Goal: Task Accomplishment & Management: Manage account settings

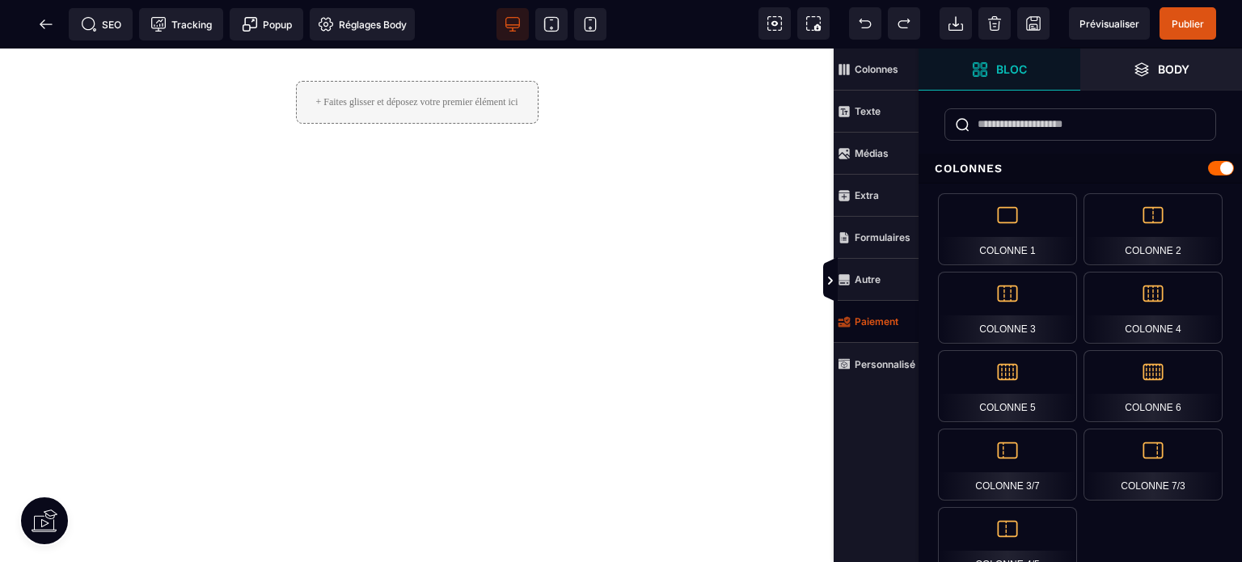
click at [882, 327] on strong "Paiement" at bounding box center [877, 321] width 44 height 12
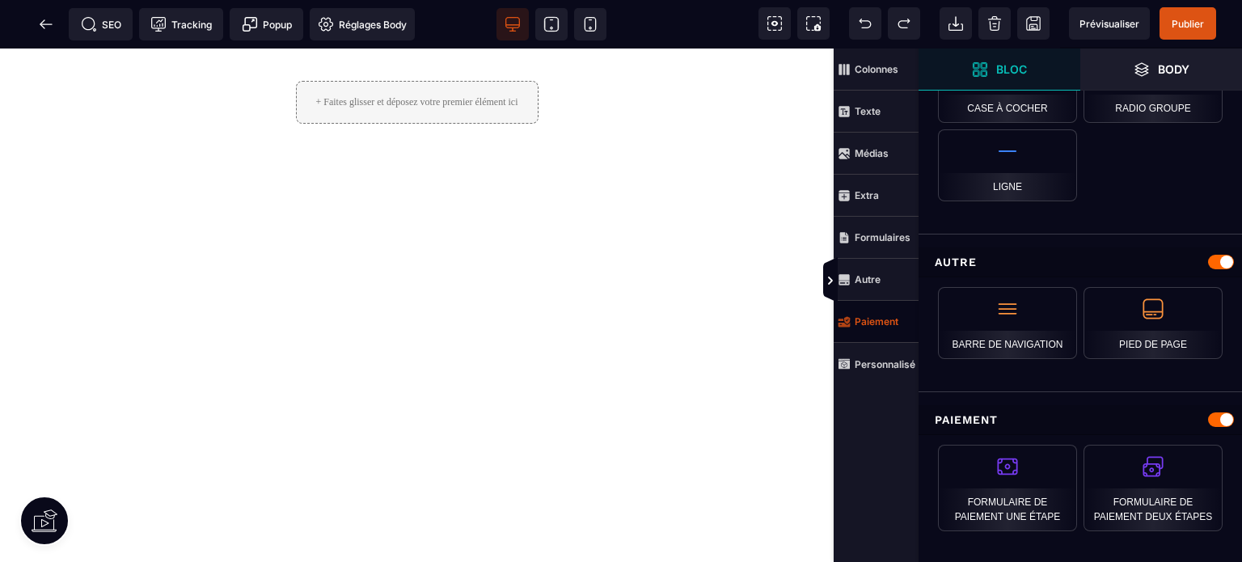
scroll to position [1602, 0]
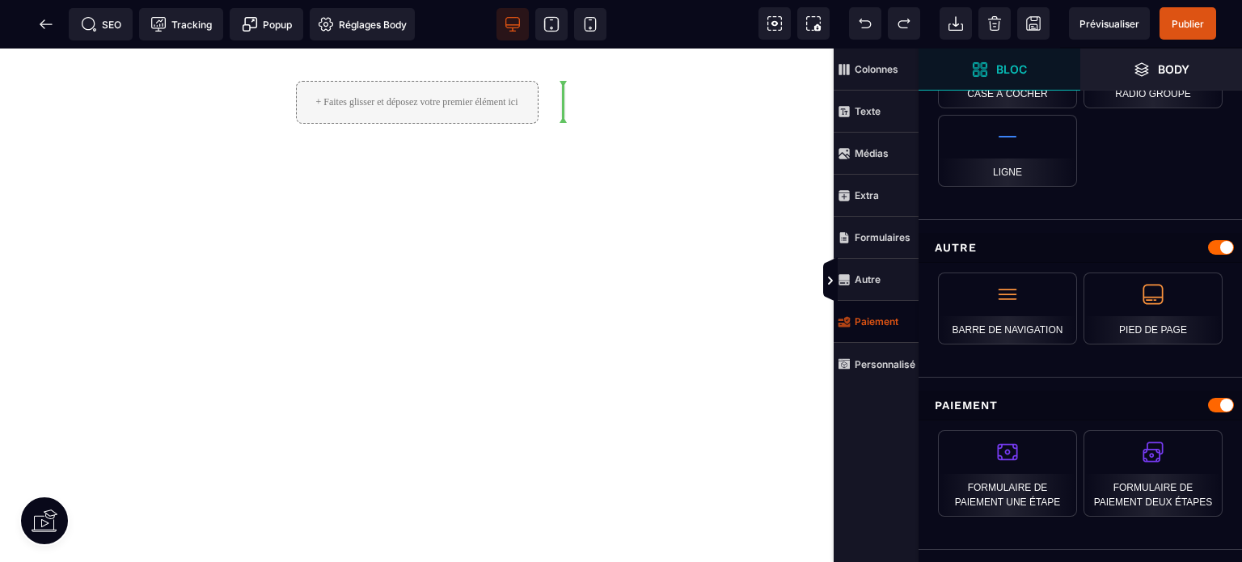
select select "**********"
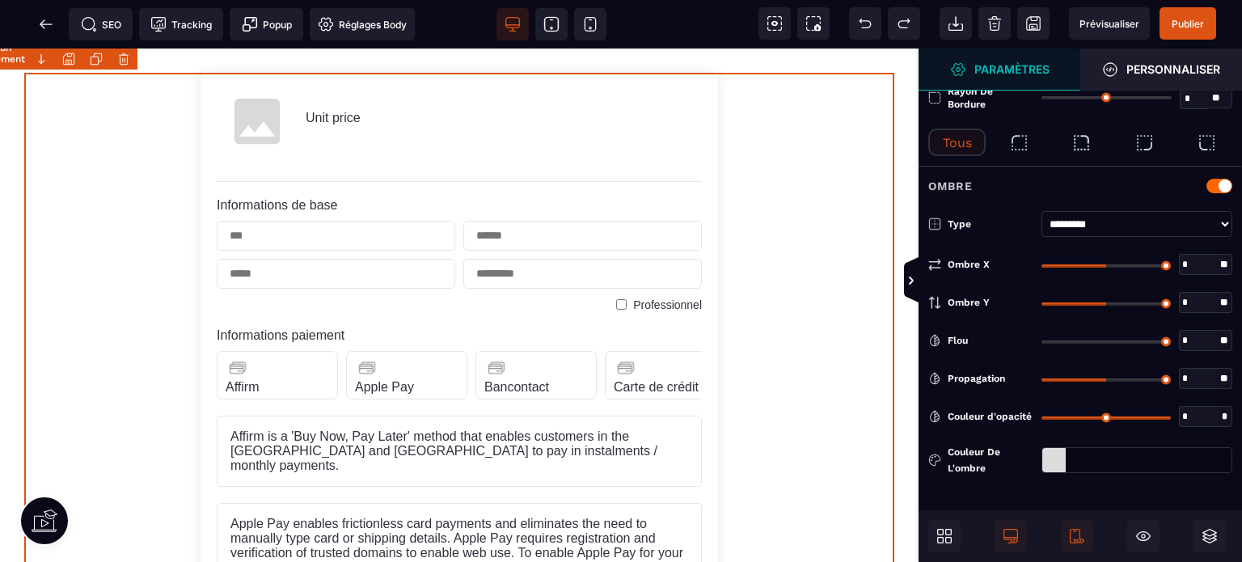
type input "*"
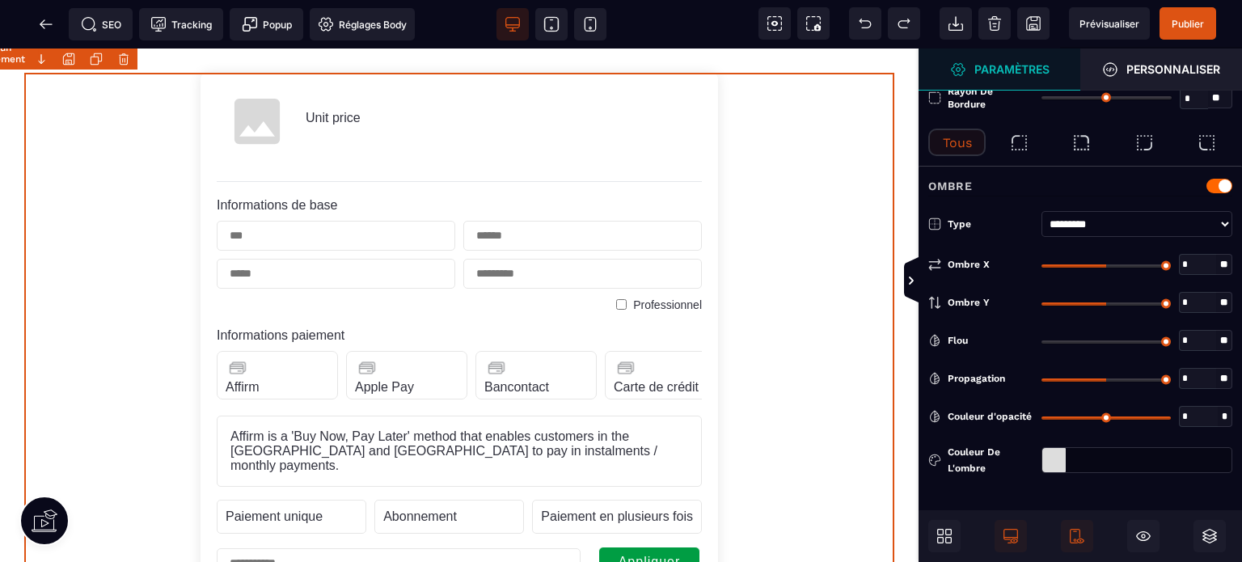
select select "**********"
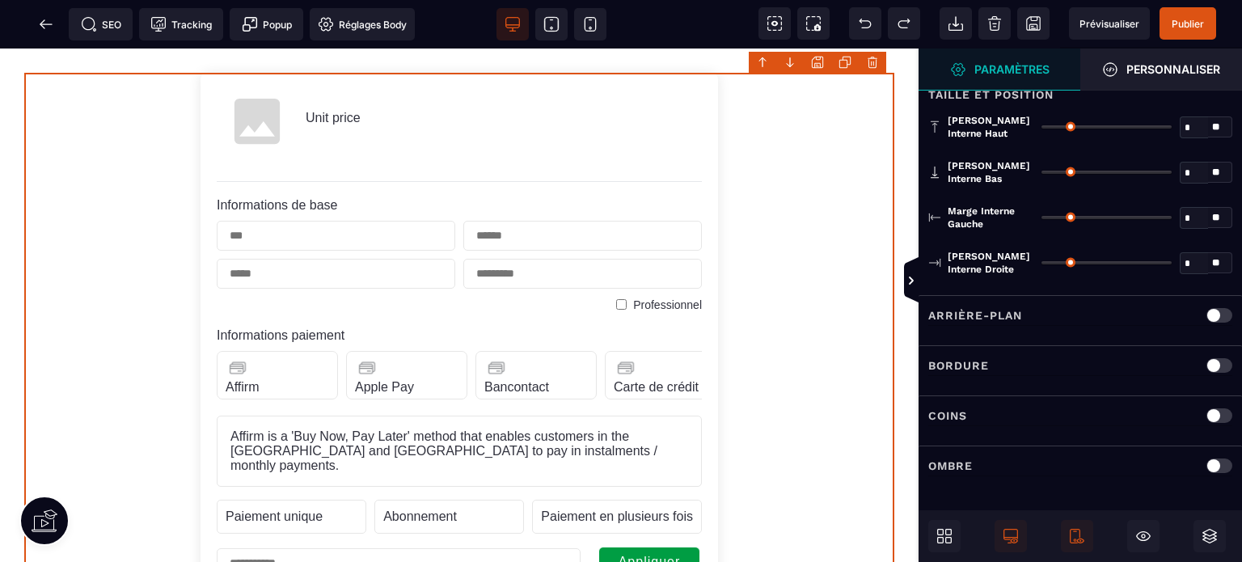
scroll to position [0, 0]
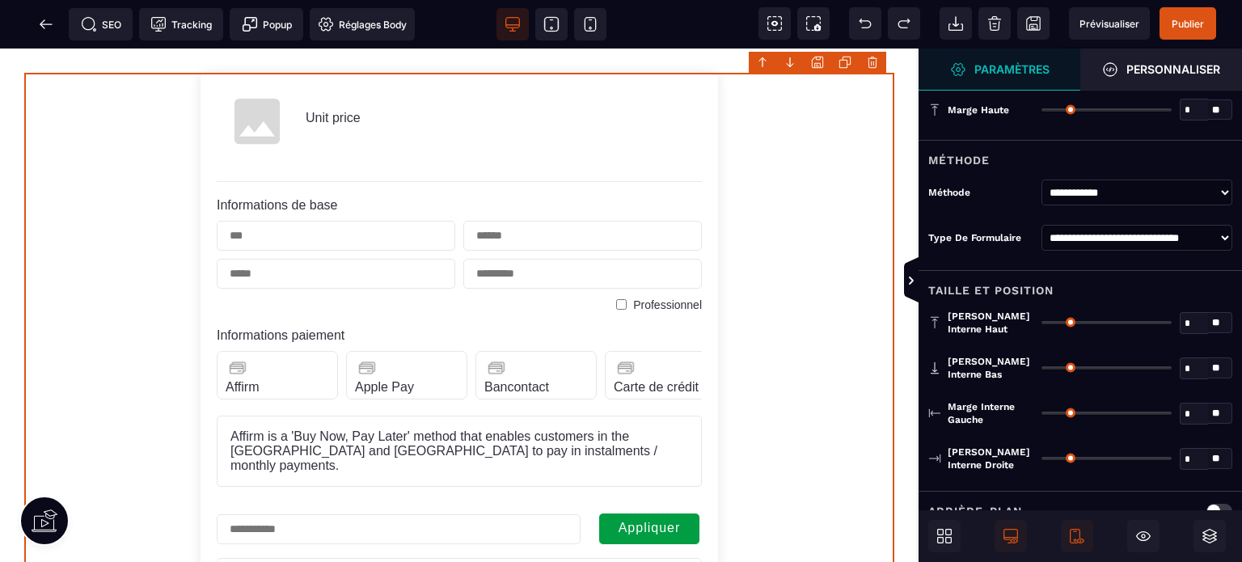
select select "**********"
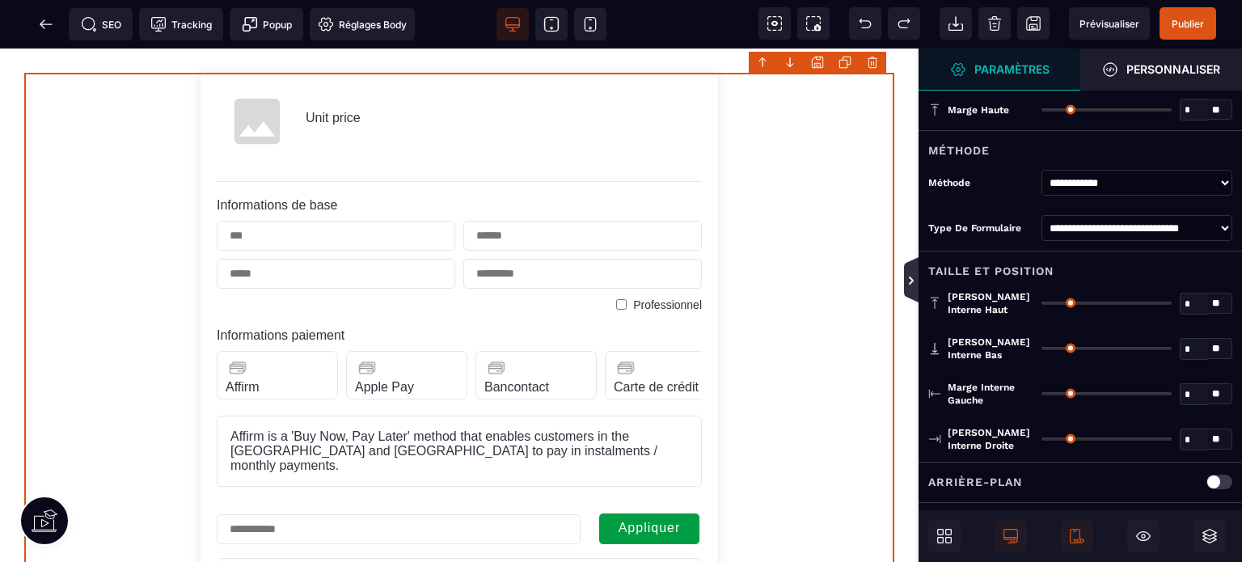
click at [908, 274] on icon at bounding box center [911, 280] width 13 height 13
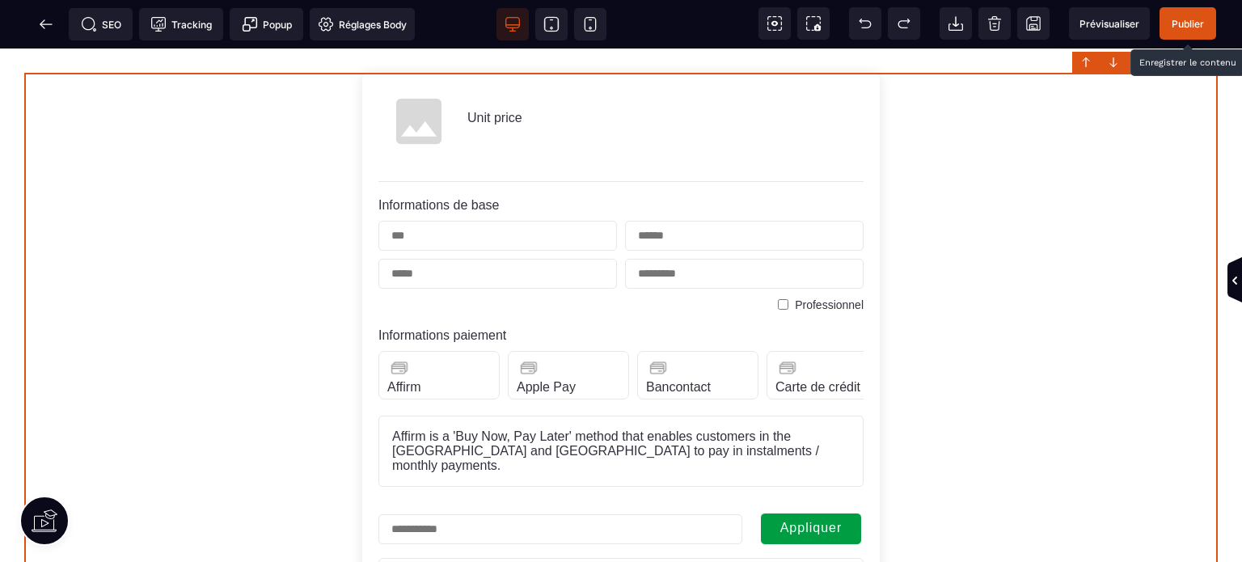
click at [1192, 18] on span "Publier" at bounding box center [1188, 24] width 32 height 12
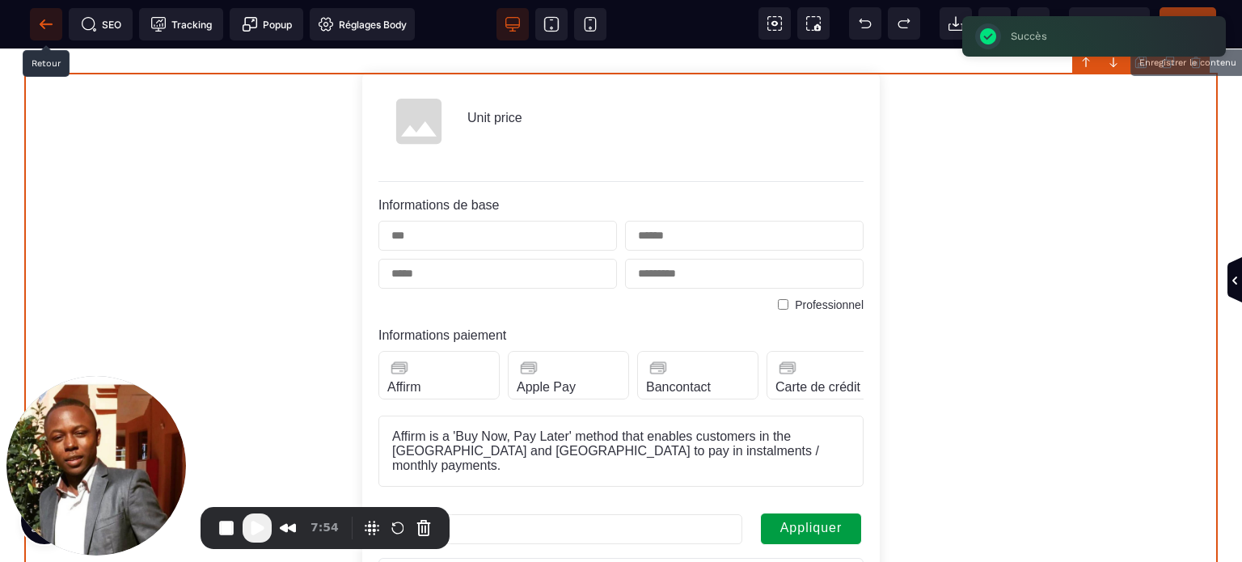
click at [49, 19] on icon at bounding box center [46, 24] width 16 height 16
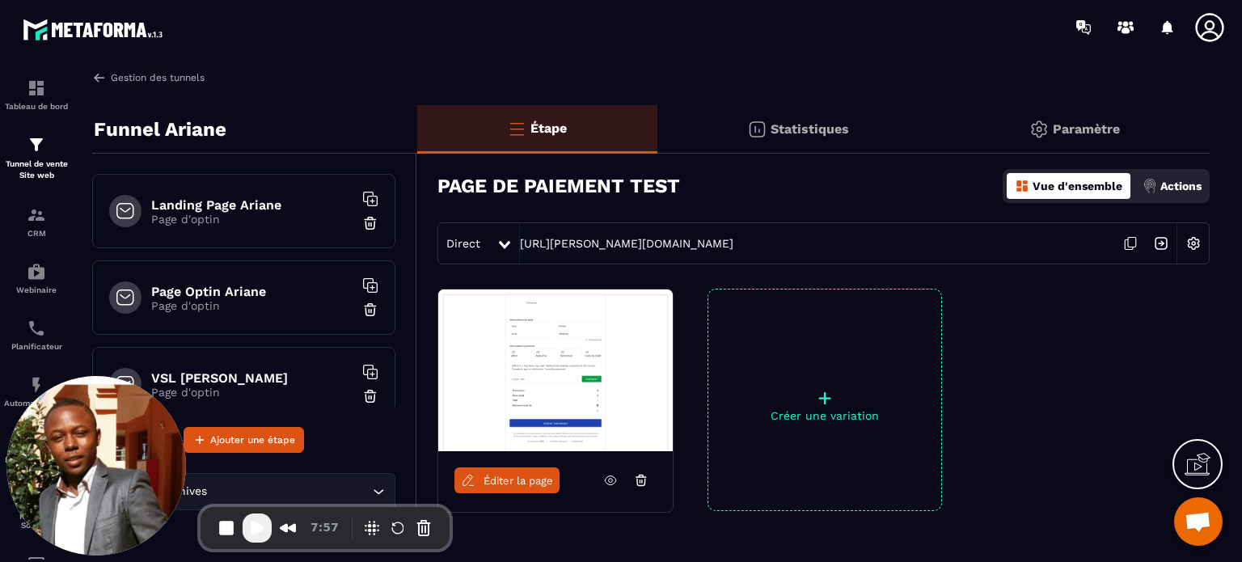
click at [188, 76] on link "Gestion des tunnels" at bounding box center [148, 77] width 112 height 15
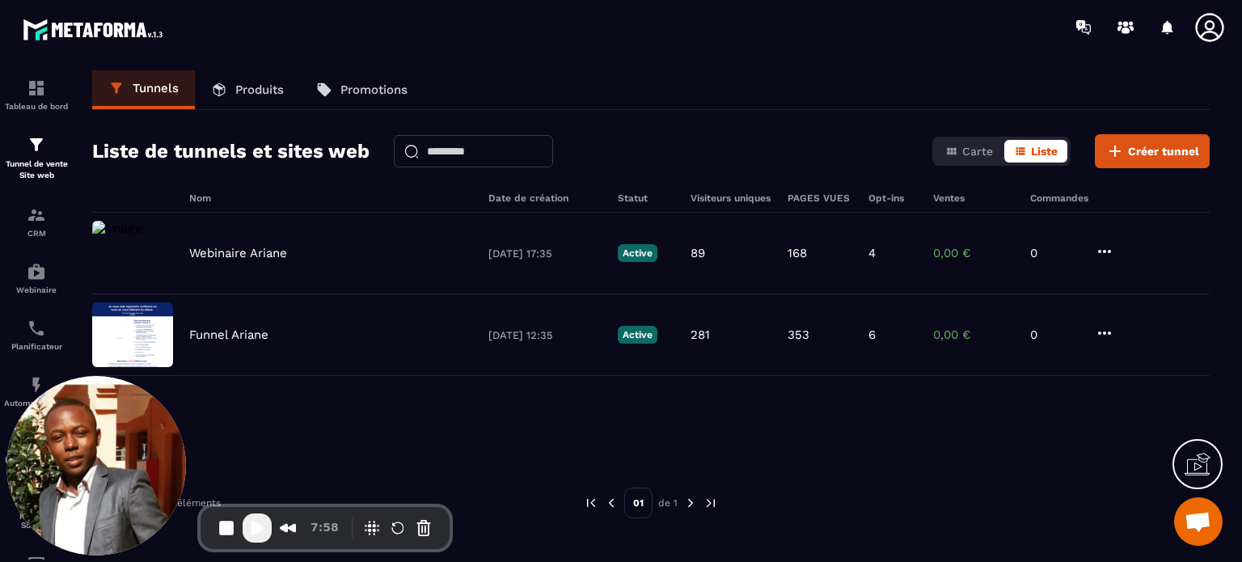
click at [245, 84] on p "Produits" at bounding box center [259, 90] width 49 height 15
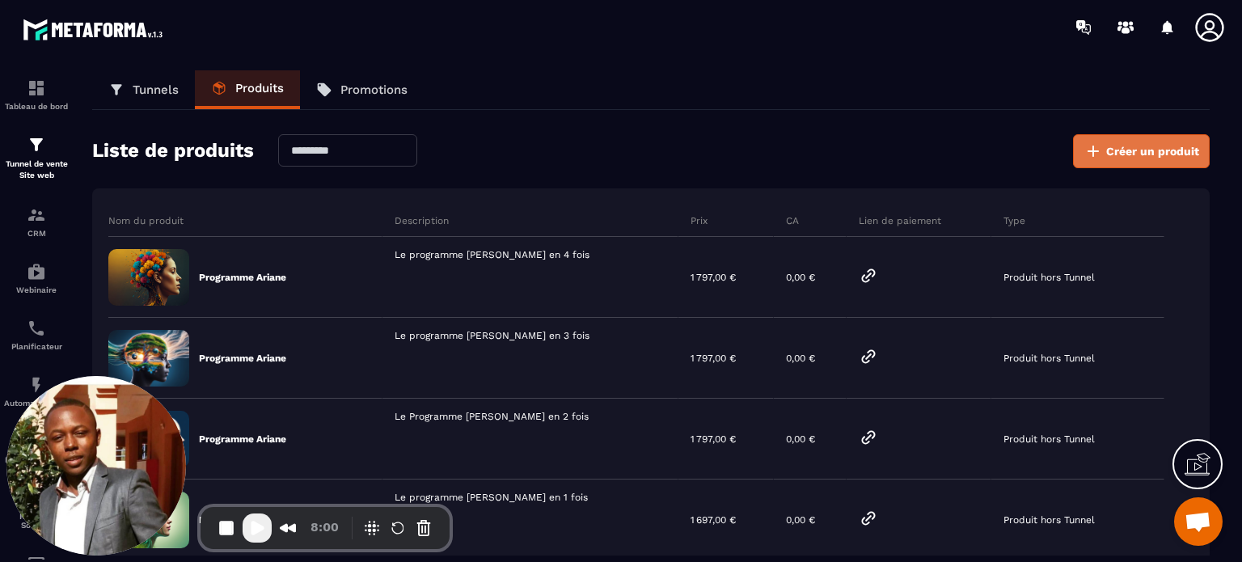
click at [1124, 157] on span "Créer un produit" at bounding box center [1153, 151] width 93 height 16
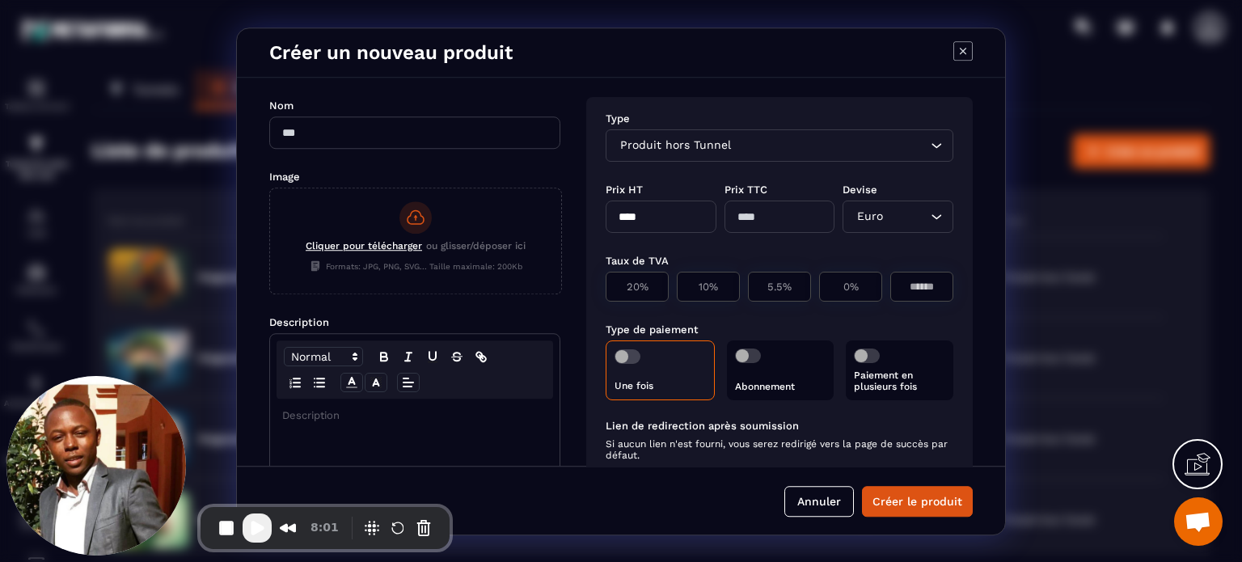
click at [451, 133] on input "Modal window" at bounding box center [414, 132] width 291 height 32
type input "**********"
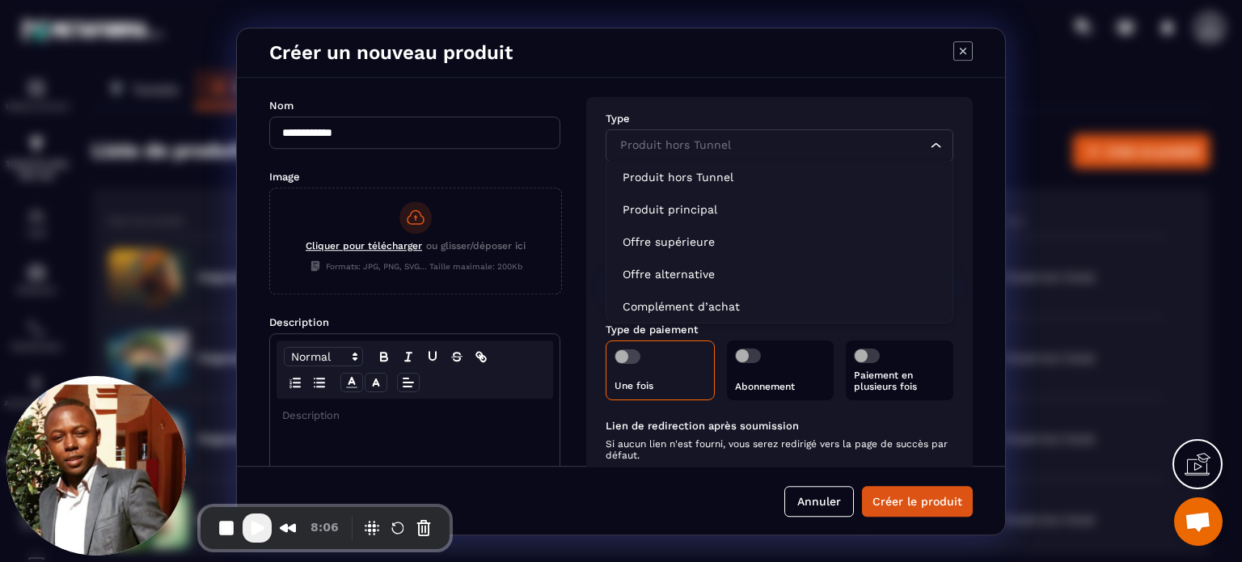
click at [696, 155] on div "Produit hors Tunnel Loading..." at bounding box center [780, 145] width 348 height 32
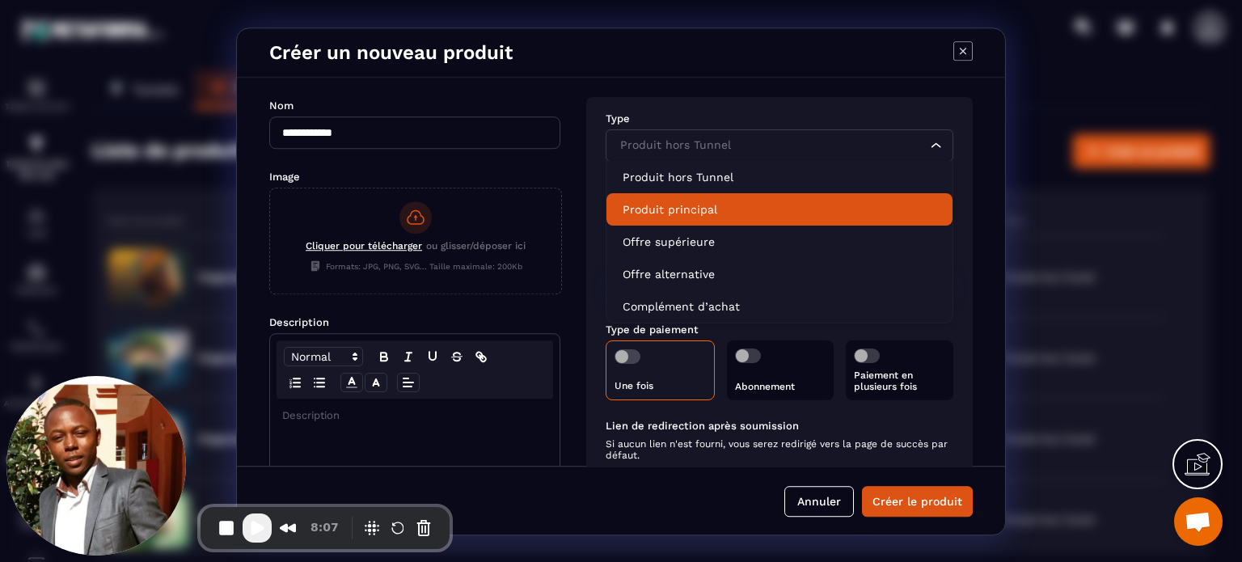
click at [670, 193] on li "Produit principal" at bounding box center [780, 209] width 346 height 32
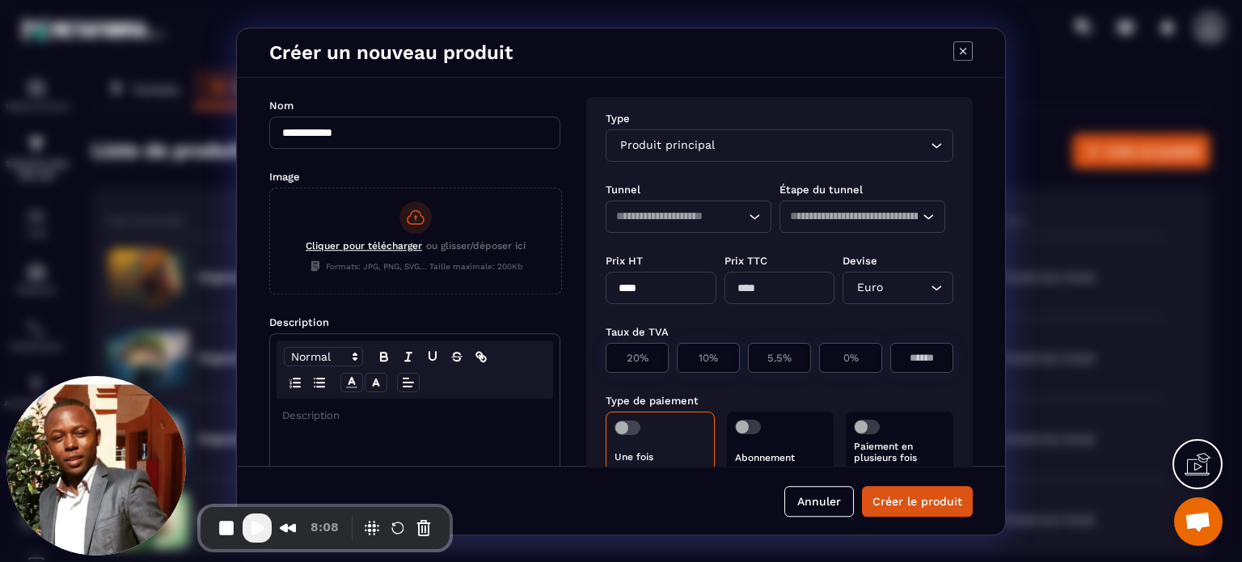
click at [675, 213] on input "Search for option" at bounding box center [673, 217] width 114 height 18
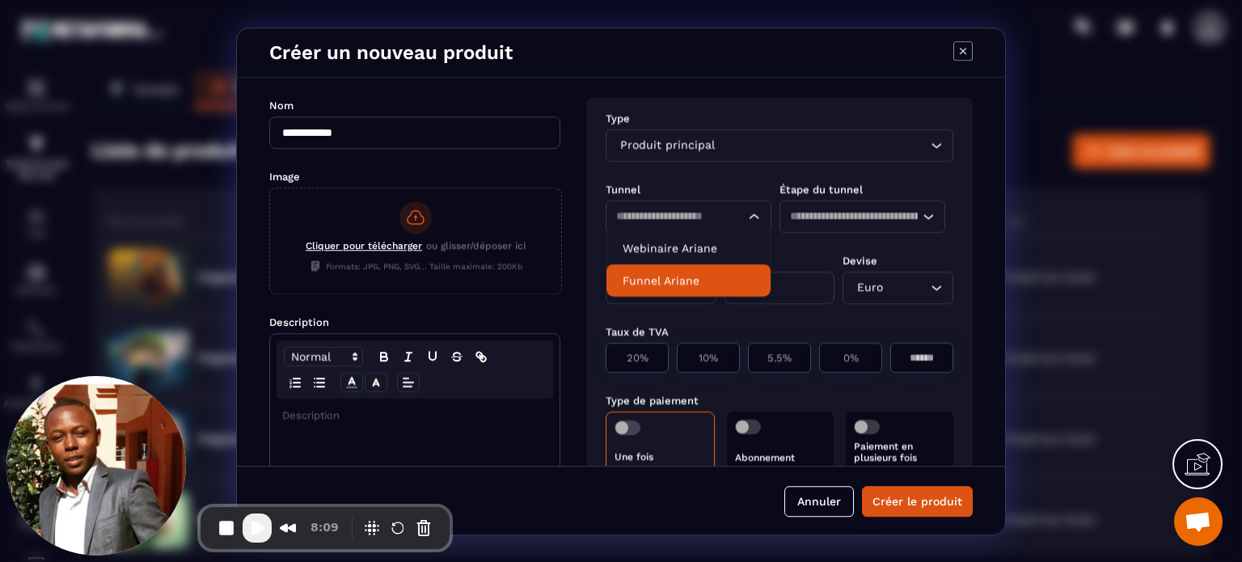
click at [672, 284] on p "Funnel Ariane" at bounding box center [689, 281] width 132 height 16
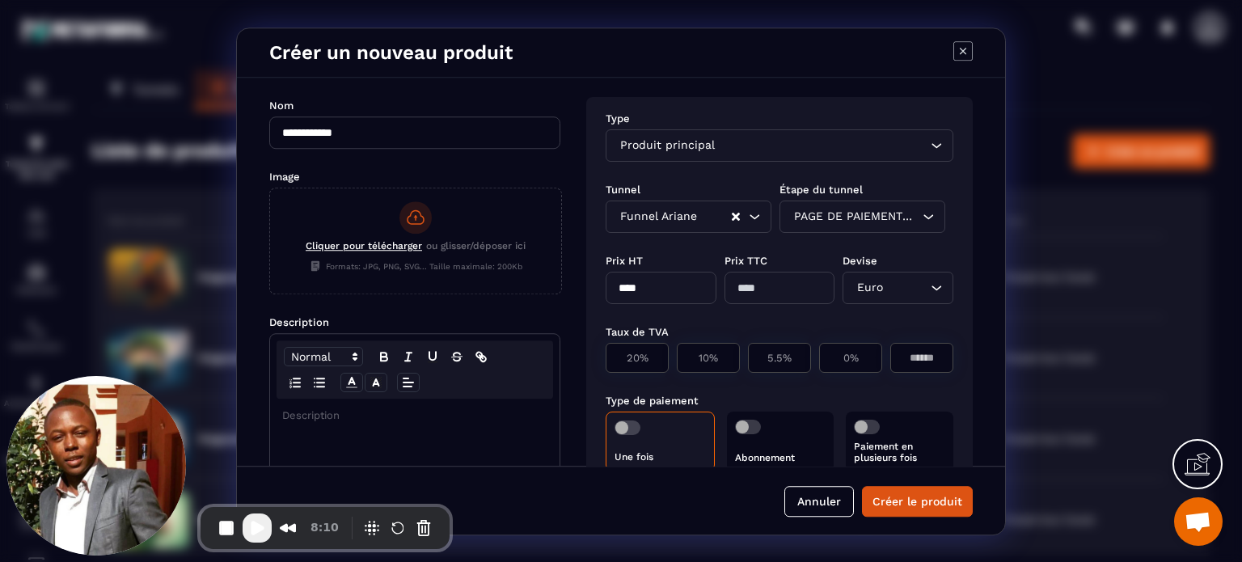
click at [896, 201] on div "PAGE DE PAIEMENT TEST Loading..." at bounding box center [863, 217] width 166 height 32
drag, startPoint x: 624, startPoint y: 287, endPoint x: 607, endPoint y: 297, distance: 20.3
click at [607, 297] on input "****" at bounding box center [661, 288] width 111 height 32
type input "*****"
type input "**"
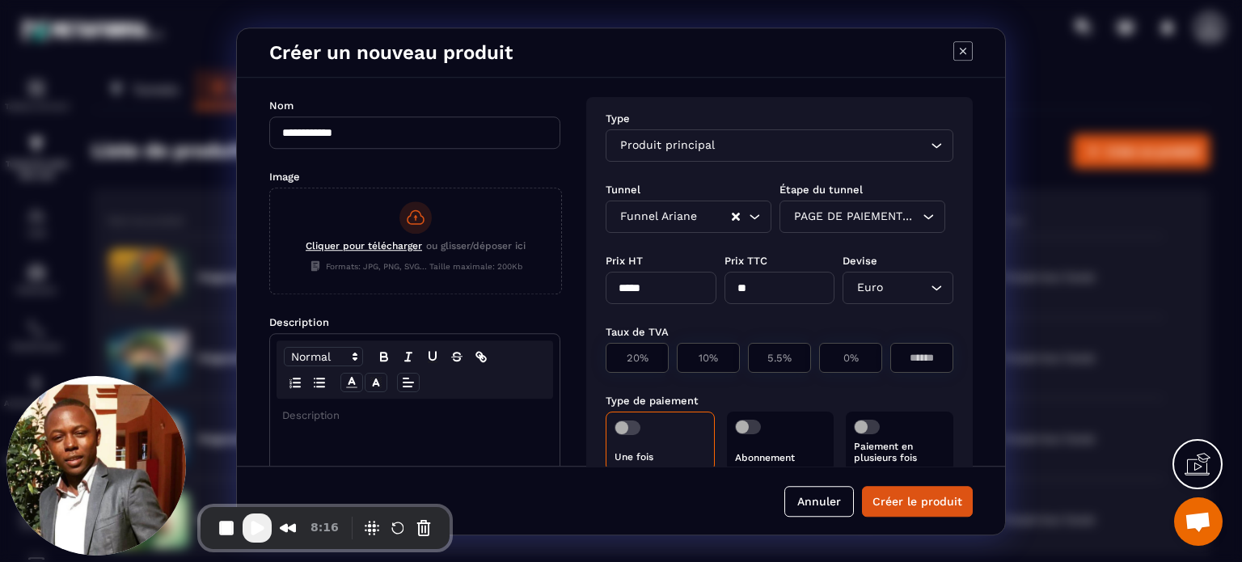
click at [760, 328] on div "Taux de TVA" at bounding box center [780, 331] width 348 height 15
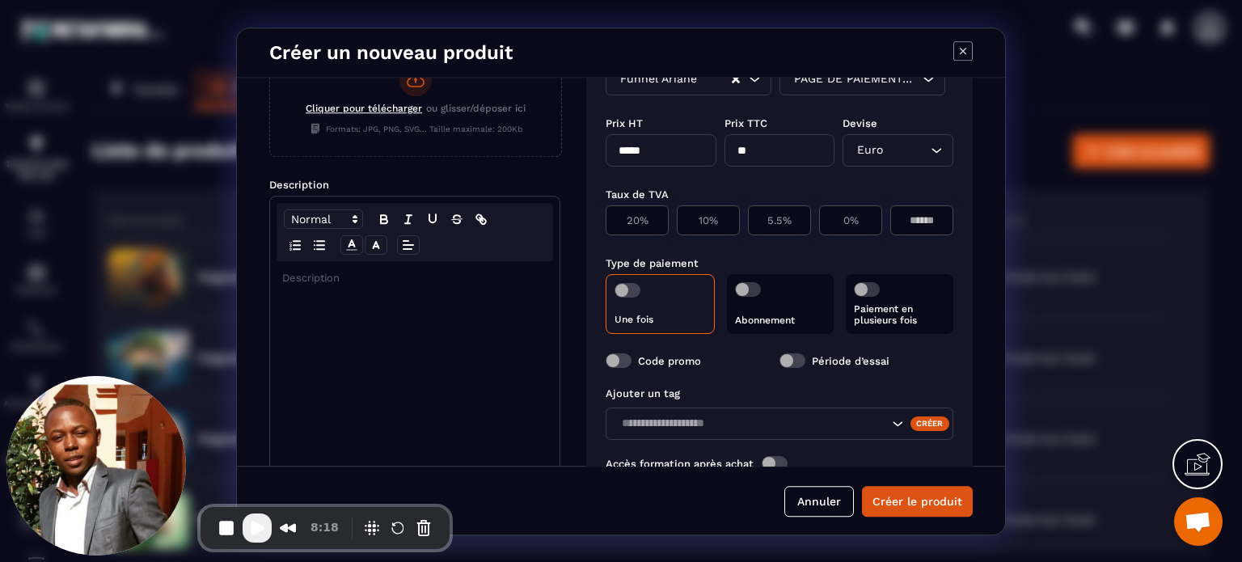
scroll to position [146, 0]
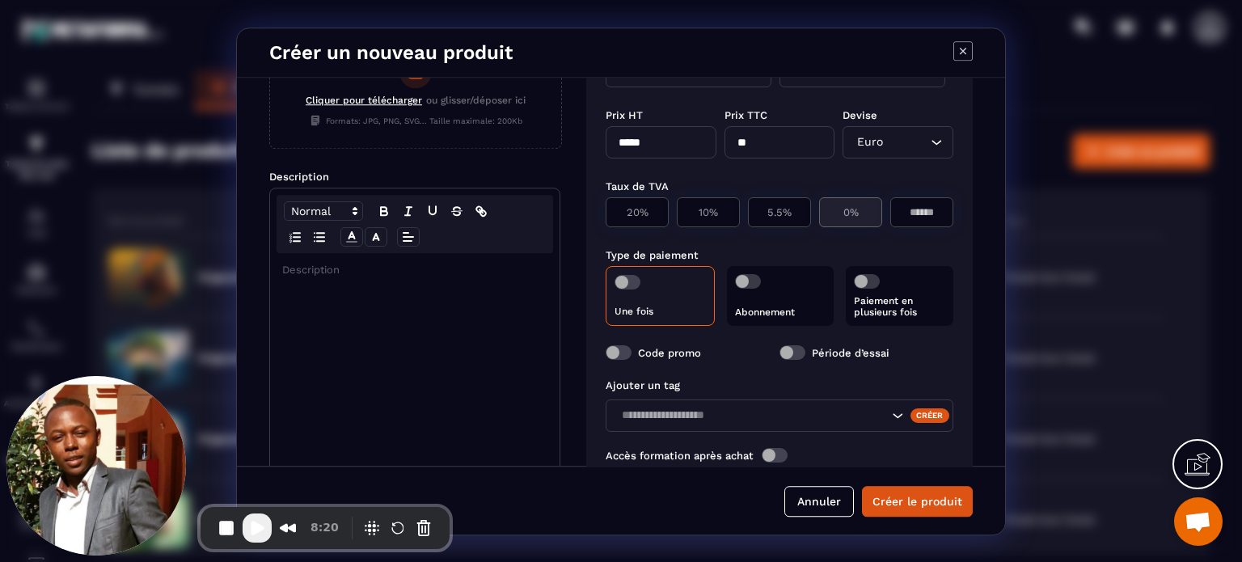
click at [836, 215] on p "0%" at bounding box center [850, 212] width 45 height 12
type input "*"
click at [626, 281] on span "Modal window" at bounding box center [628, 282] width 26 height 15
click at [864, 277] on span "Modal window" at bounding box center [867, 281] width 26 height 15
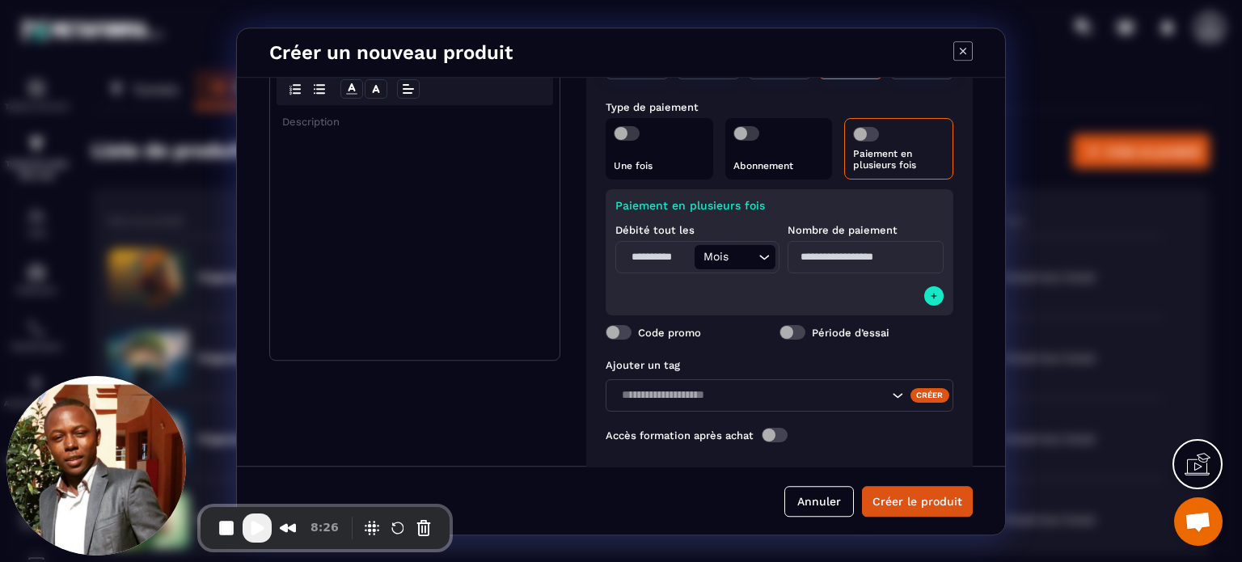
scroll to position [300, 0]
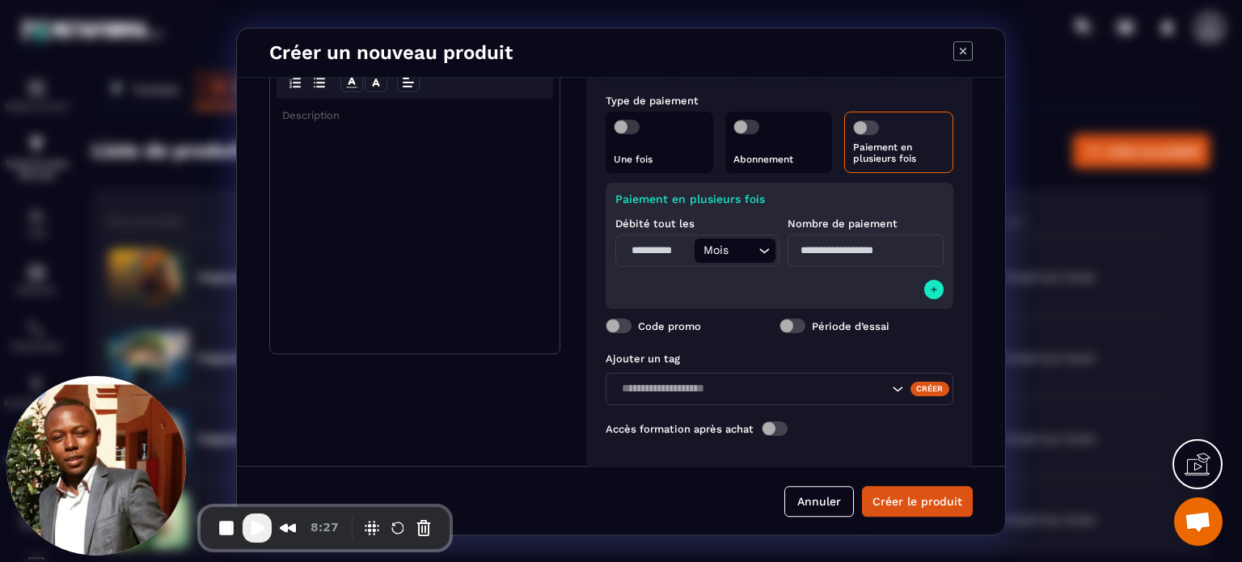
click at [664, 252] on input "Modal window" at bounding box center [657, 251] width 75 height 24
type input "*"
click at [832, 255] on input "Modal window" at bounding box center [866, 251] width 156 height 32
type input "*"
click at [932, 290] on icon "Modal window" at bounding box center [935, 289] width 6 height 6
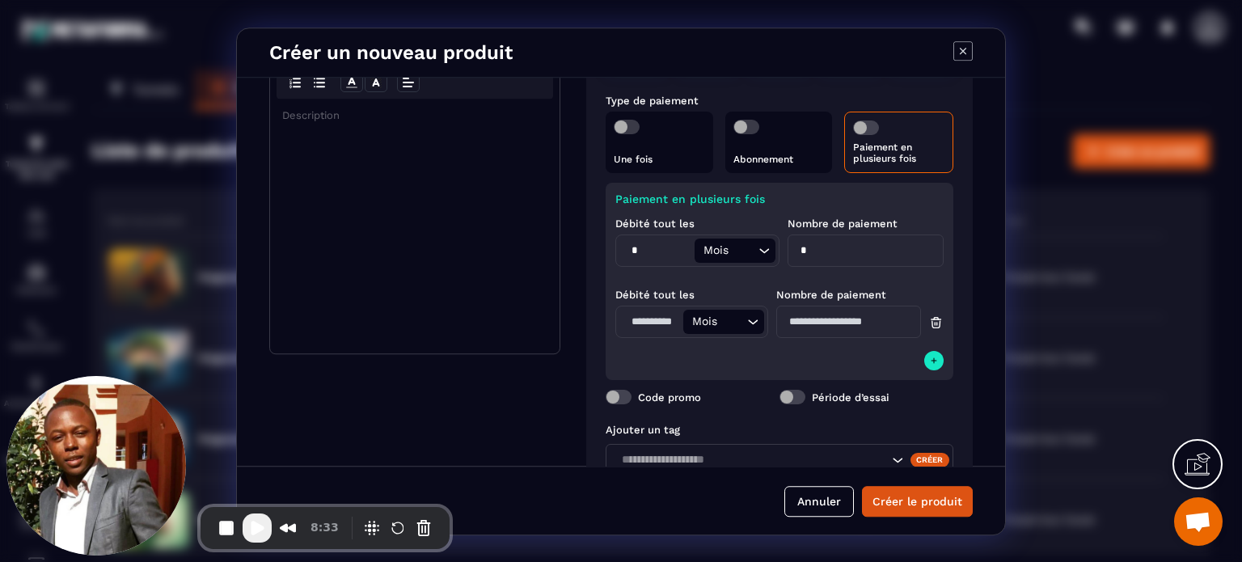
click at [636, 326] on input "Modal window" at bounding box center [652, 322] width 64 height 24
type input "*"
click at [817, 335] on input "Modal window" at bounding box center [849, 322] width 145 height 32
type input "*"
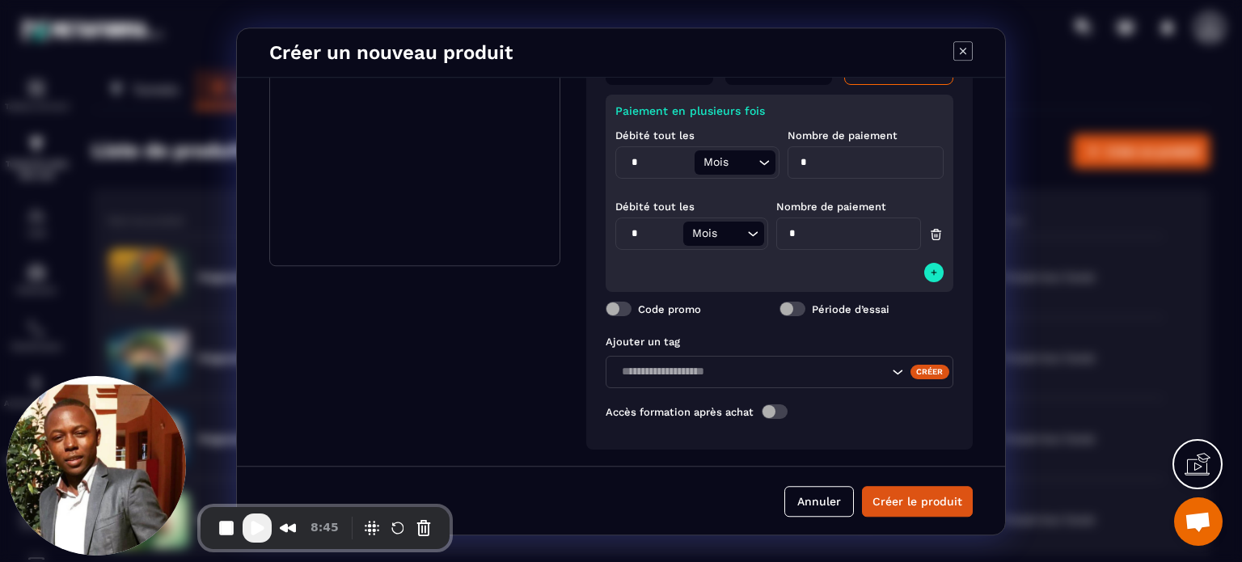
scroll to position [392, 0]
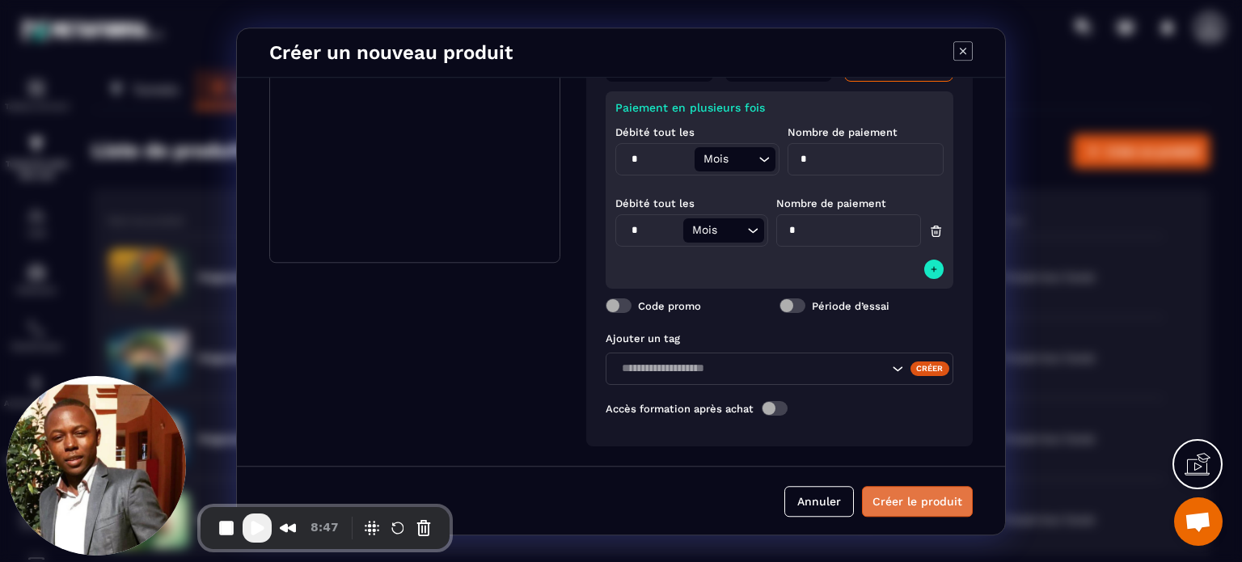
click at [930, 499] on button "Créer le produit" at bounding box center [917, 501] width 111 height 31
click at [460, 187] on div "Modal window" at bounding box center [415, 134] width 290 height 255
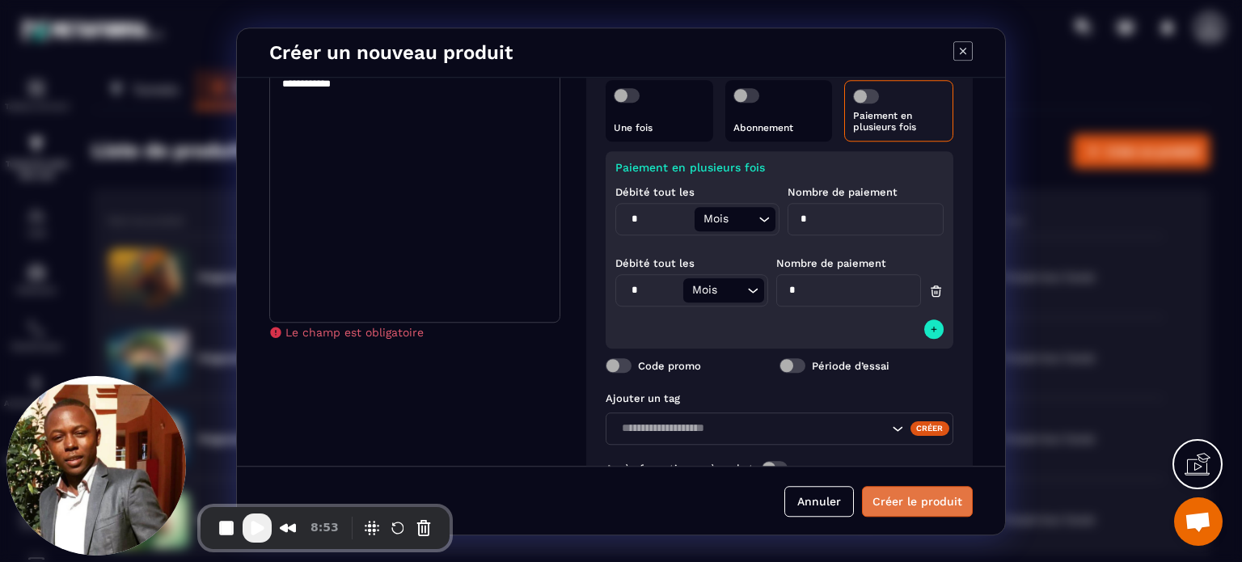
click at [951, 510] on button "Créer le produit" at bounding box center [917, 501] width 111 height 31
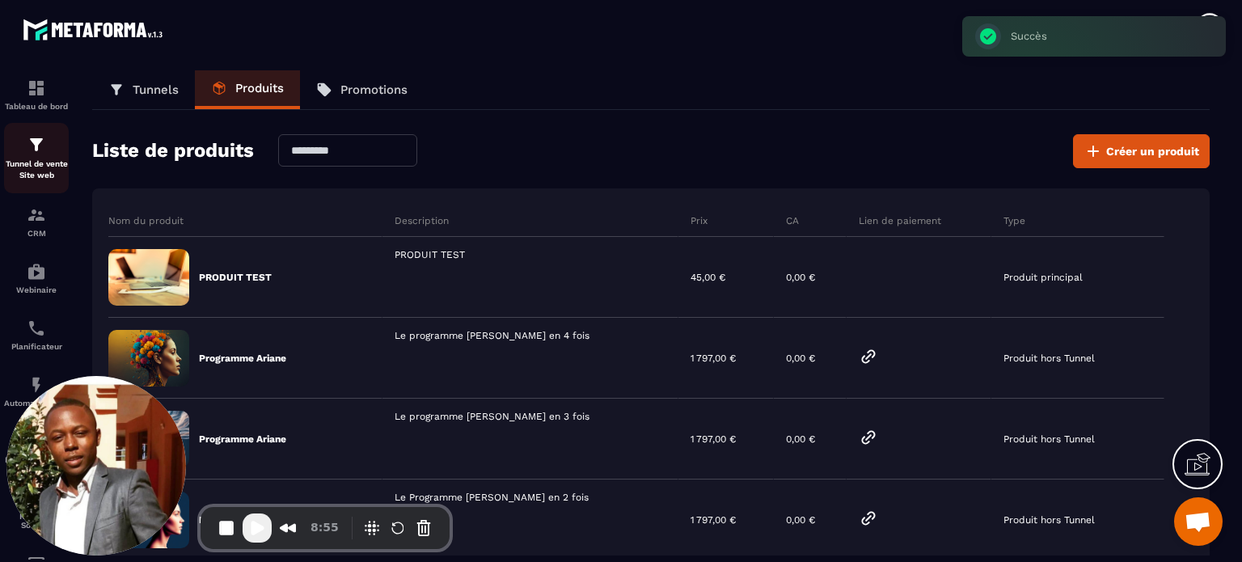
click at [28, 159] on p "Tunnel de vente Site web" at bounding box center [36, 170] width 65 height 23
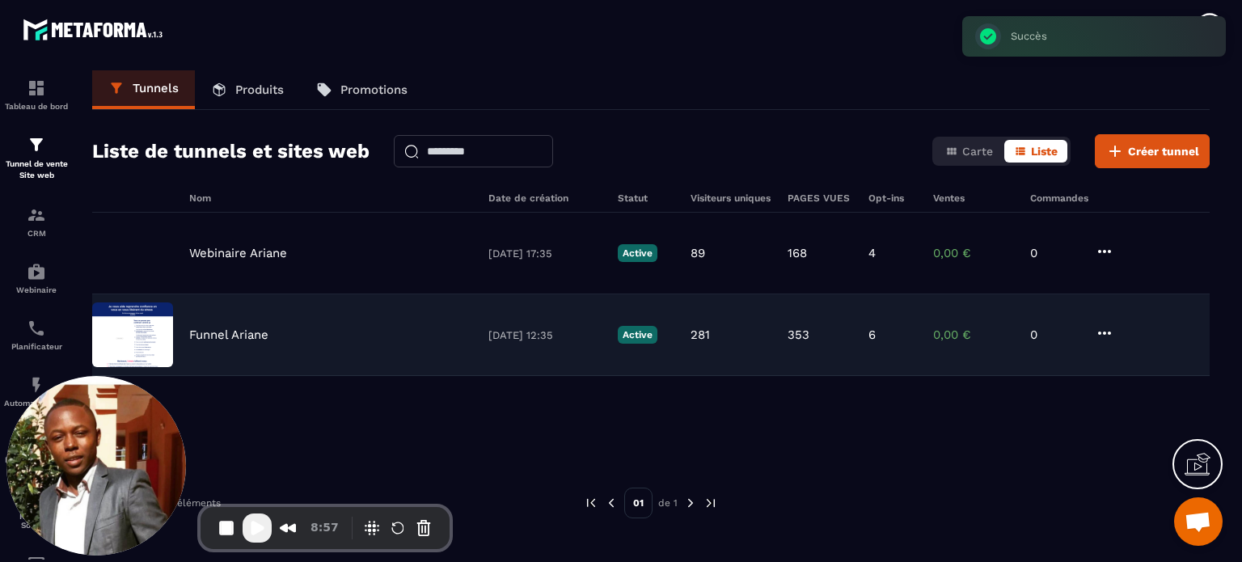
click at [218, 342] on div "Funnel Ariane [DATE] 12:35 Active 281 353 6 0,00 € 0" at bounding box center [651, 335] width 1118 height 82
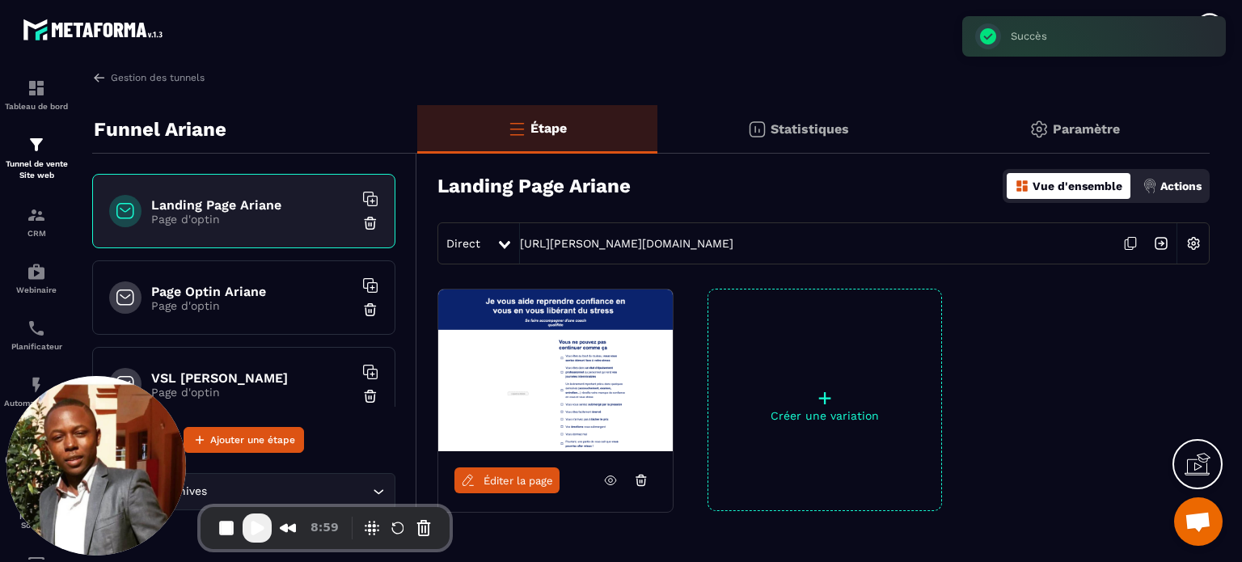
scroll to position [197, 0]
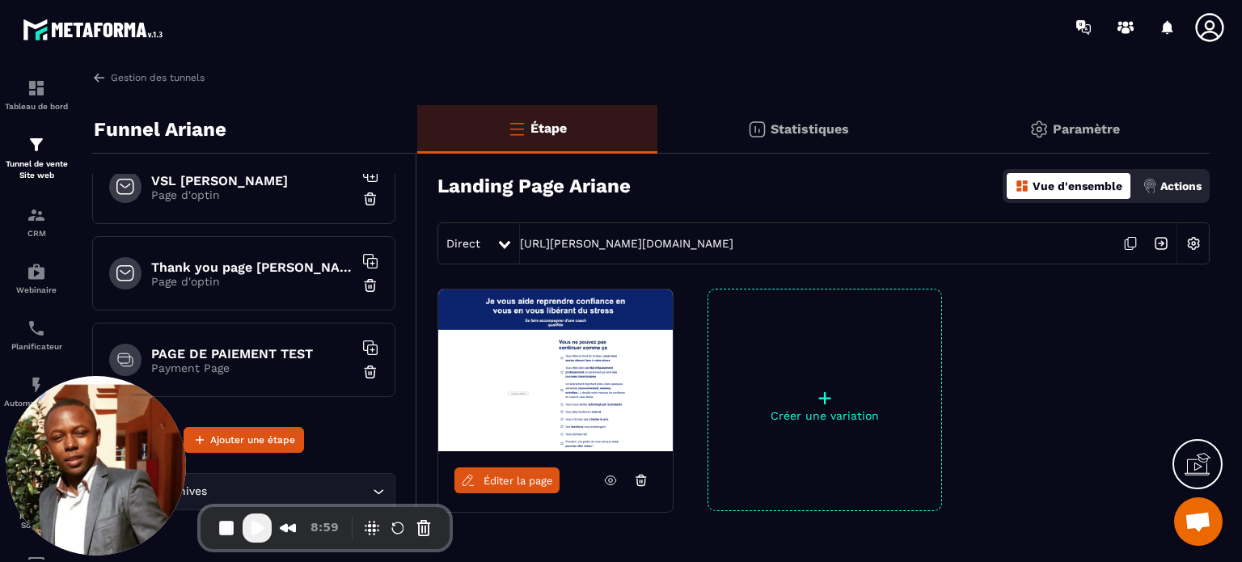
click at [303, 356] on h6 "PAGE DE PAIEMENT TEST" at bounding box center [252, 353] width 202 height 15
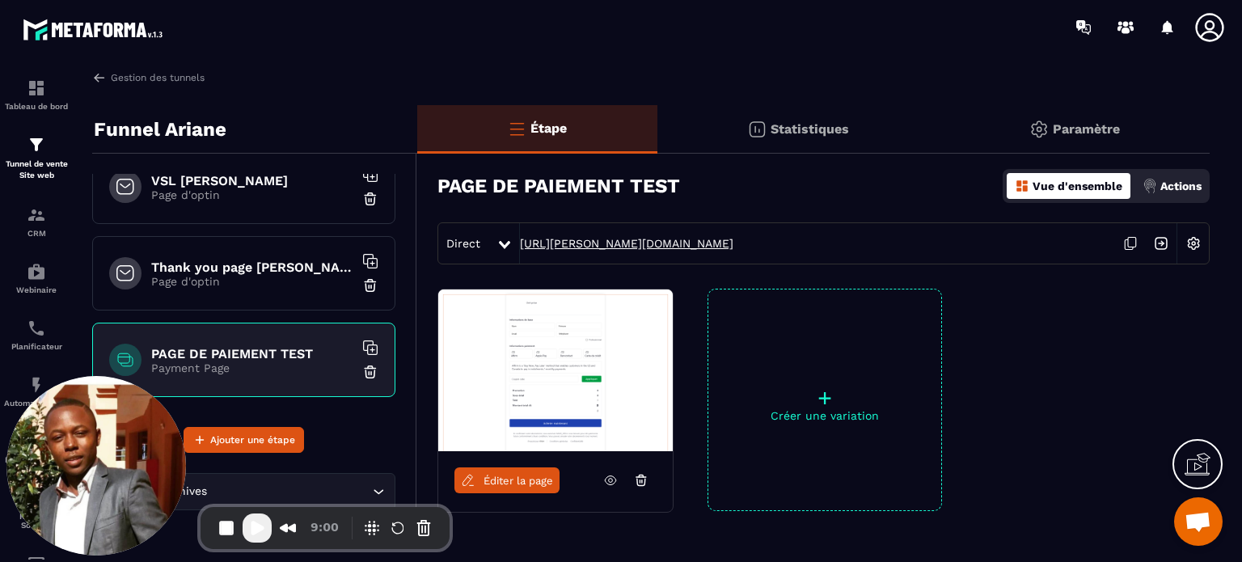
click at [624, 243] on link "[URL][PERSON_NAME][DOMAIN_NAME]" at bounding box center [627, 243] width 214 height 13
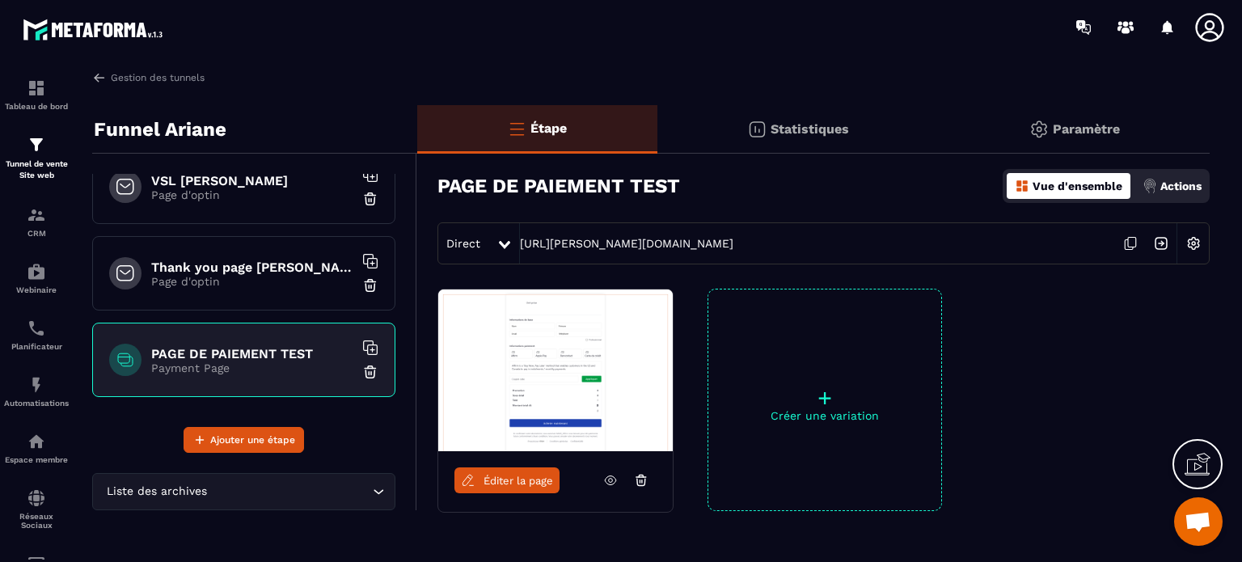
click at [362, 371] on img at bounding box center [370, 372] width 16 height 16
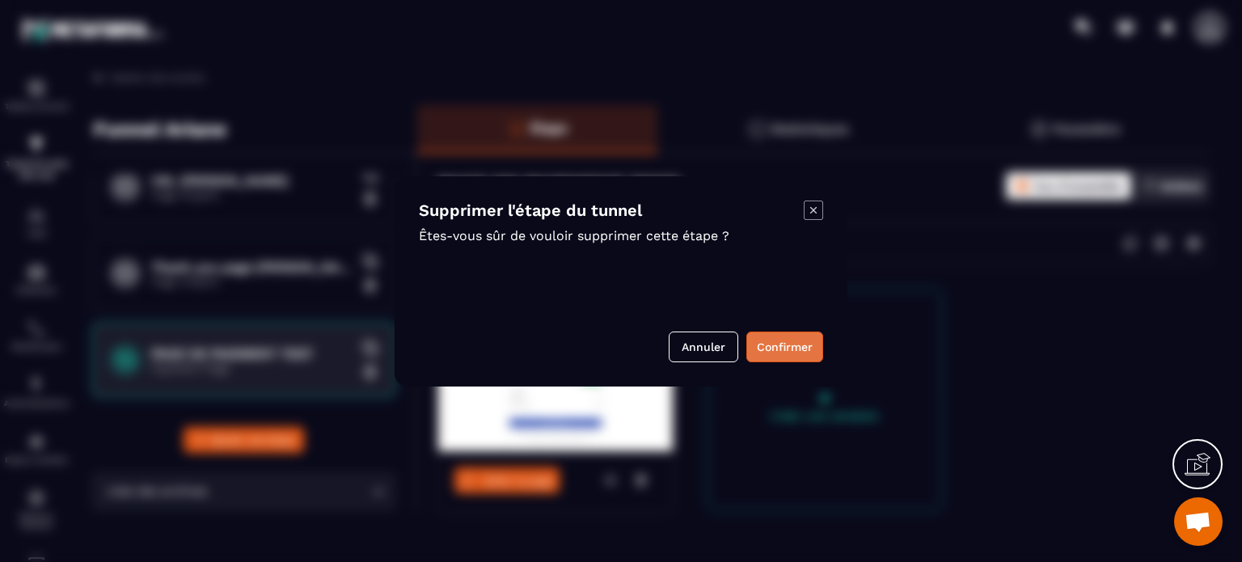
click at [793, 345] on button "Confirmer" at bounding box center [785, 347] width 77 height 31
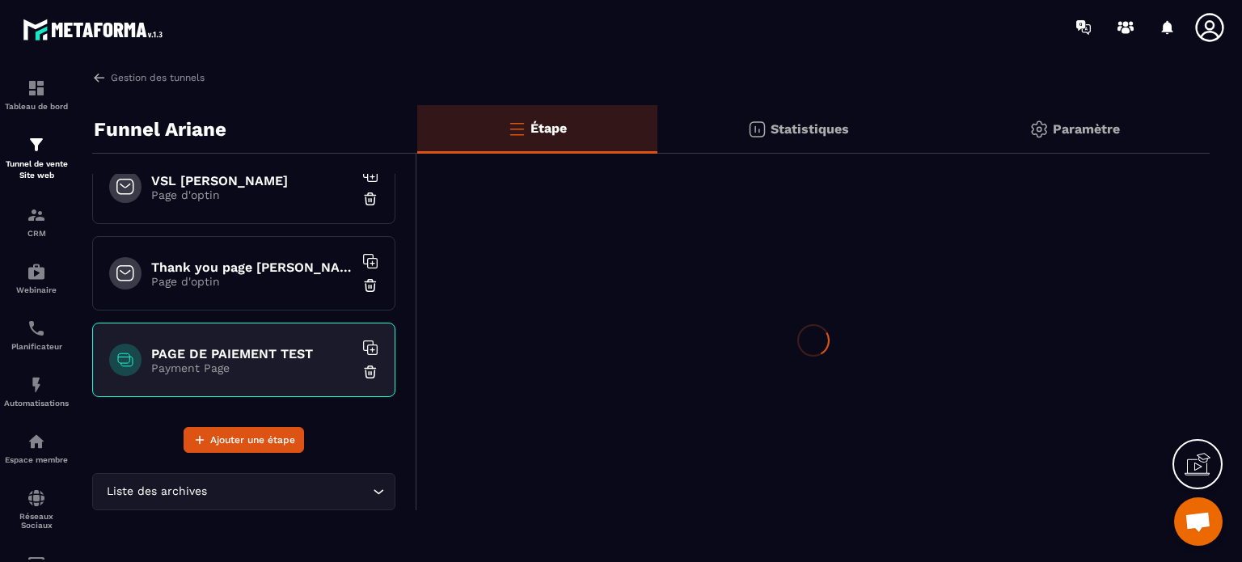
scroll to position [112, 0]
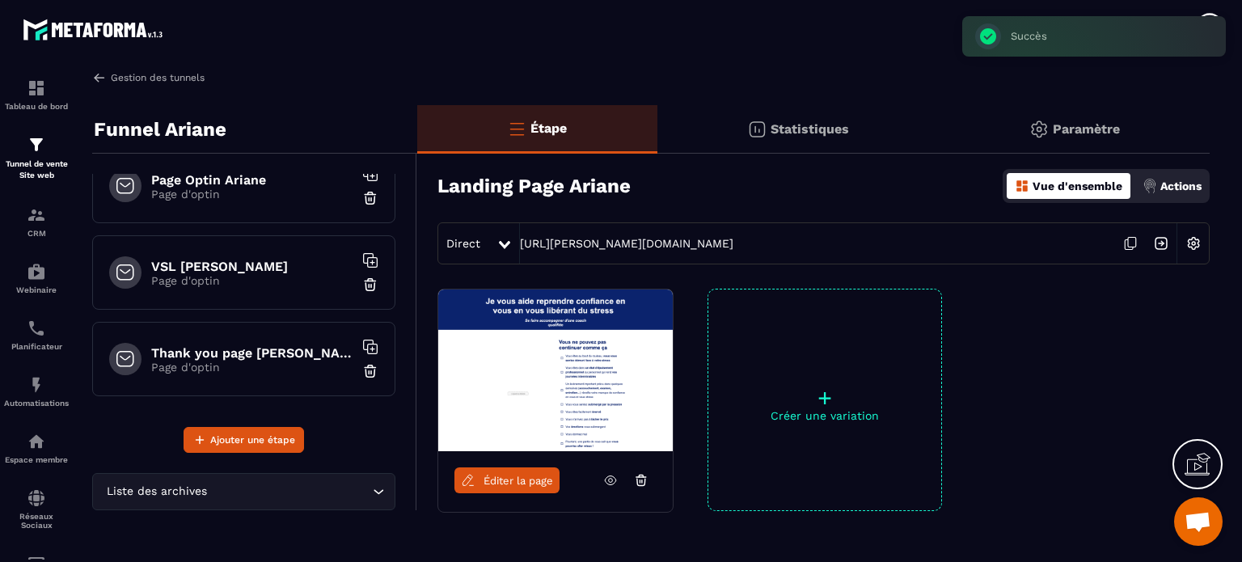
click at [123, 73] on link "Gestion des tunnels" at bounding box center [148, 77] width 112 height 15
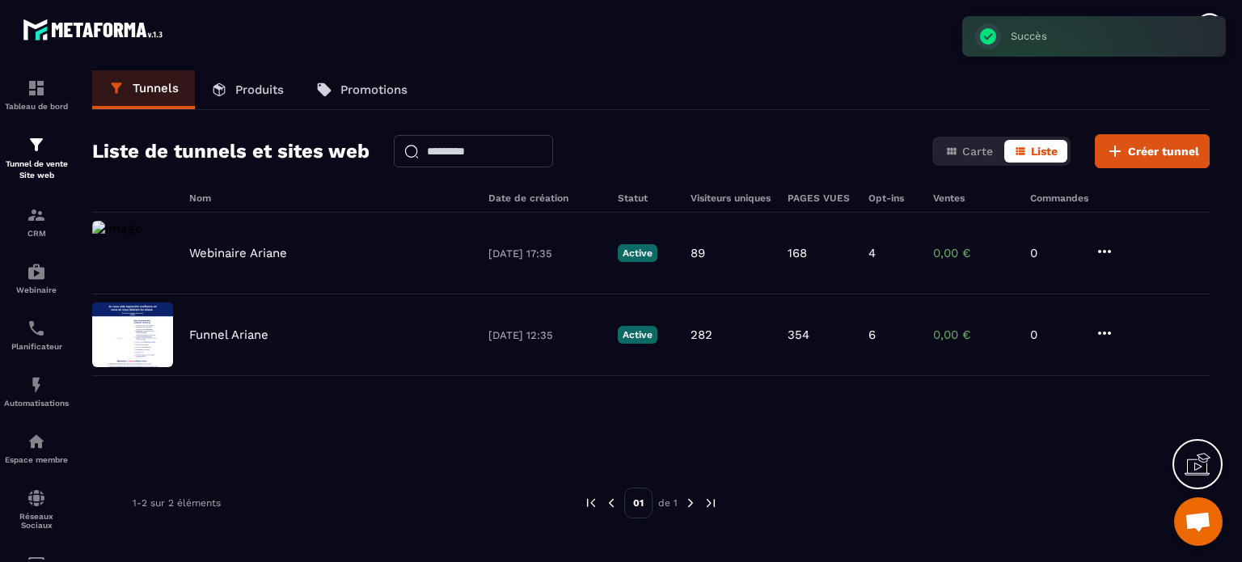
click at [265, 87] on p "Produits" at bounding box center [259, 90] width 49 height 15
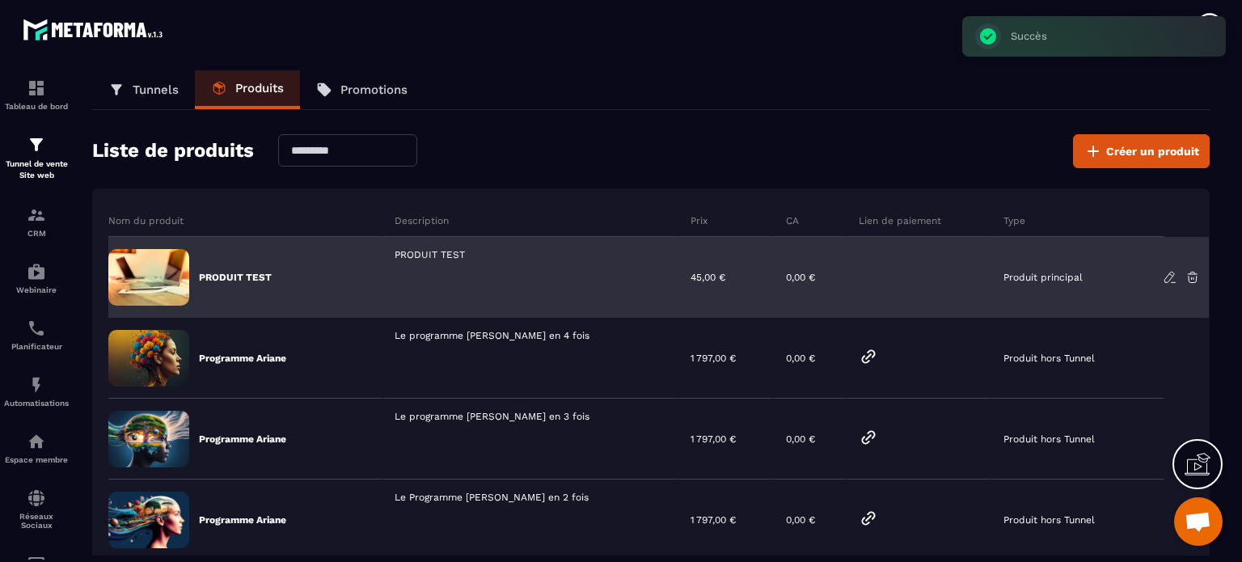
click at [1200, 281] on icon at bounding box center [1193, 277] width 15 height 15
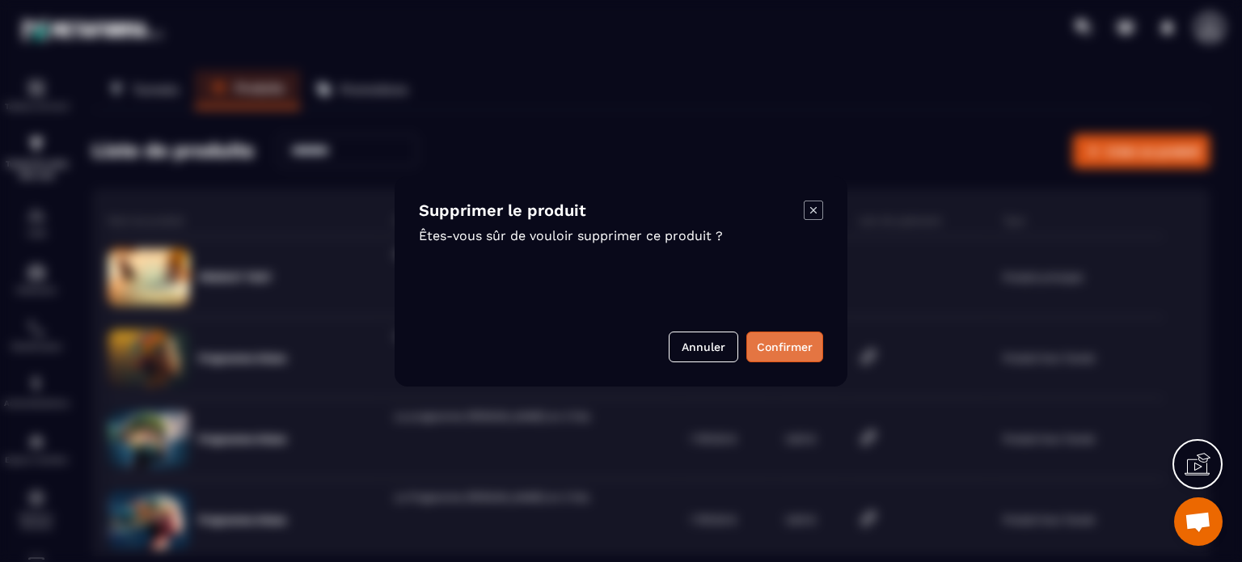
click at [790, 345] on button "Confirmer" at bounding box center [785, 347] width 77 height 31
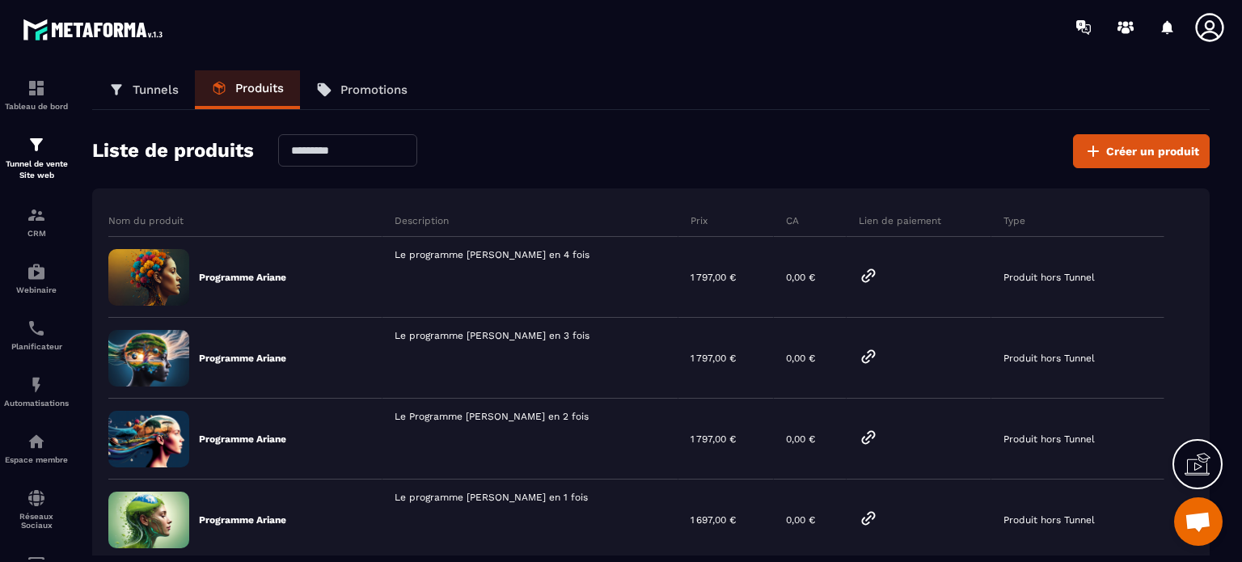
click at [1200, 25] on icon at bounding box center [1210, 27] width 32 height 32
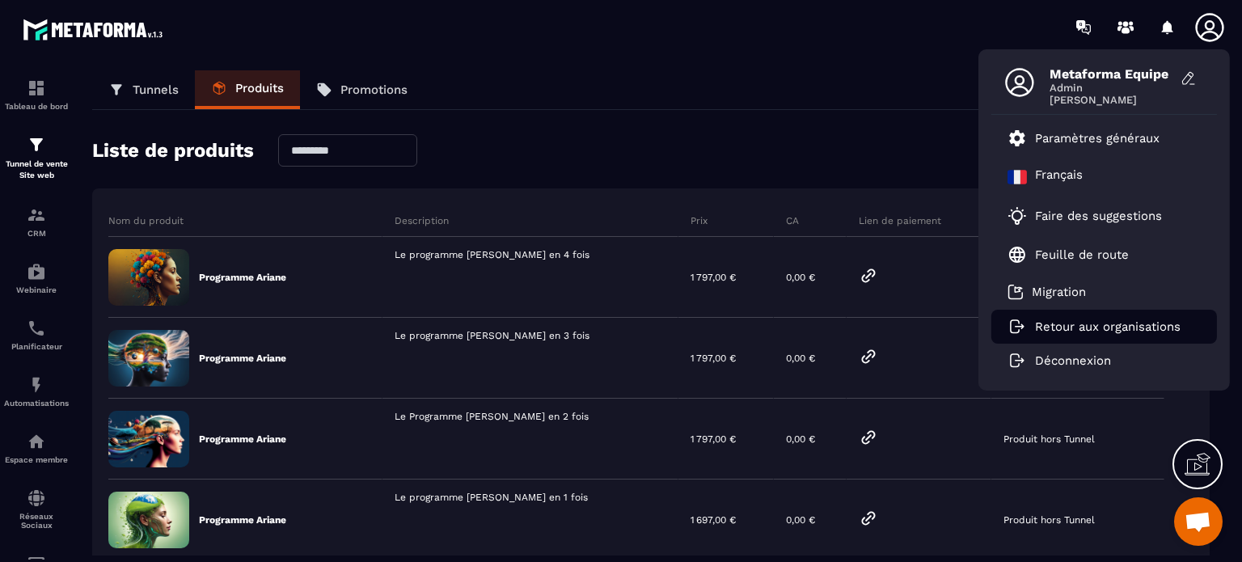
click at [1098, 337] on li "Retour aux organisations" at bounding box center [1105, 327] width 226 height 34
click at [1094, 324] on p "Retour aux organisations" at bounding box center [1108, 327] width 146 height 15
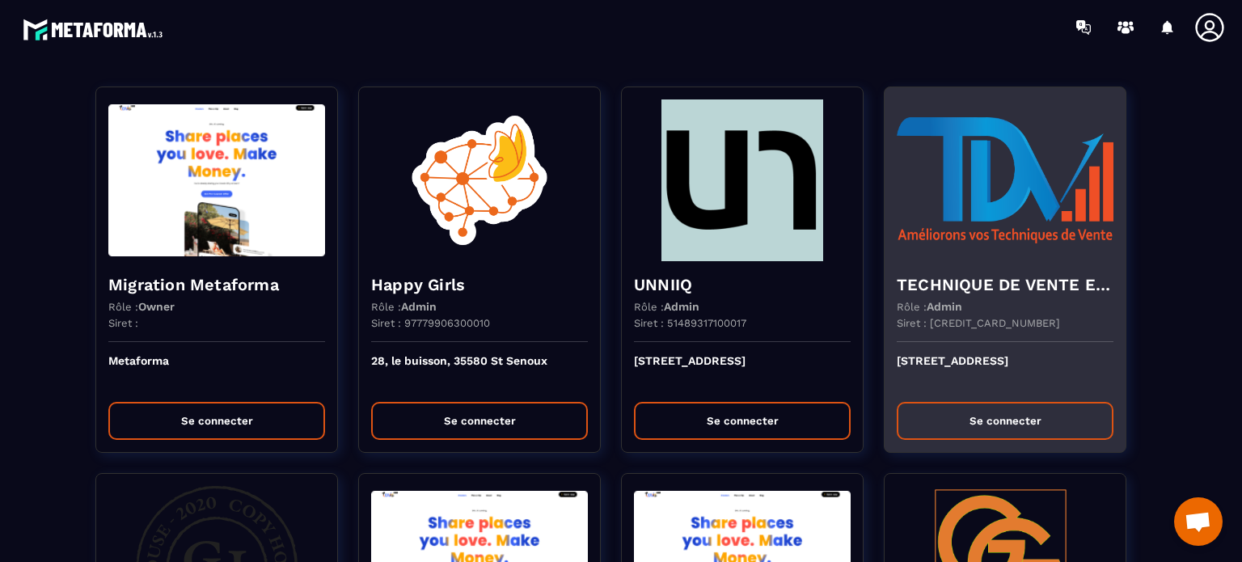
scroll to position [3047, 0]
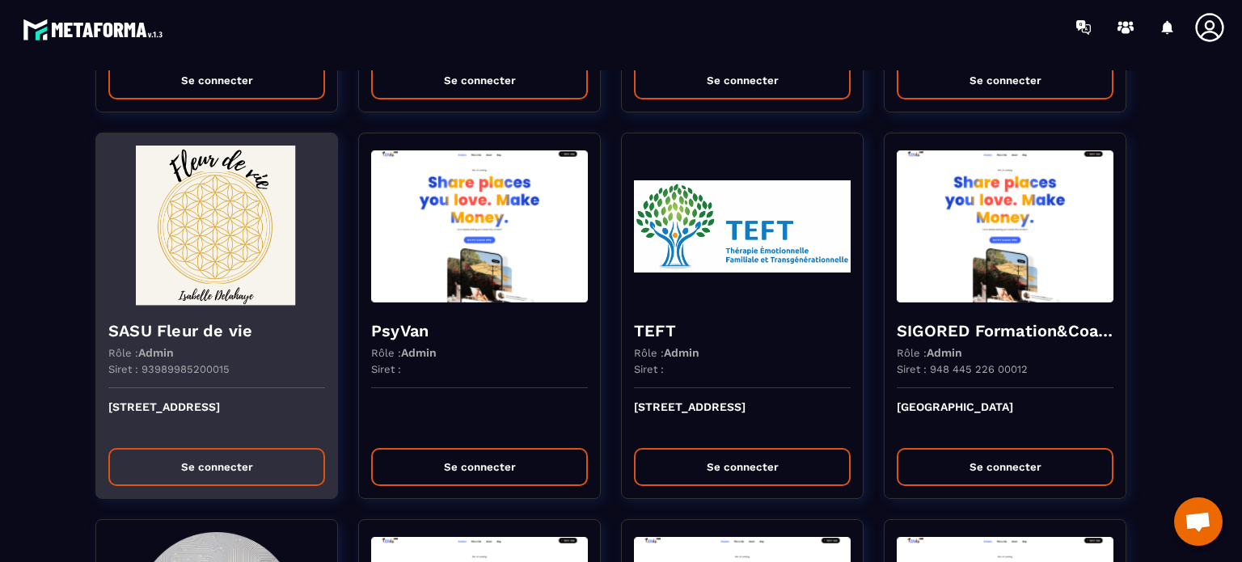
click at [220, 261] on img at bounding box center [216, 227] width 217 height 162
